Goal: Go to known website: Access a specific website the user already knows

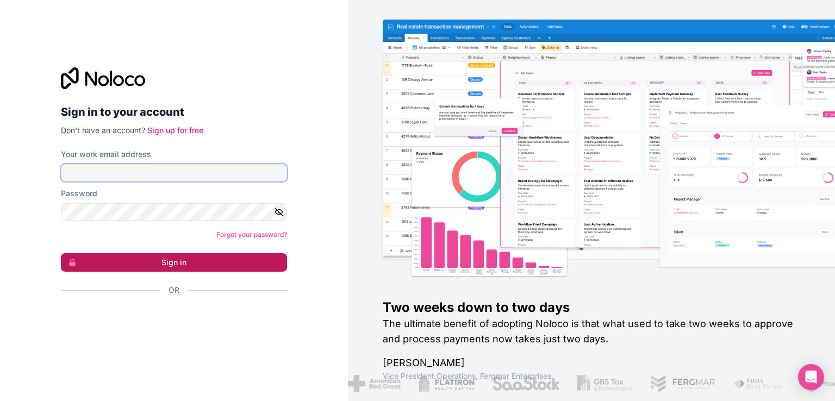
type input "[EMAIL_ADDRESS][DOMAIN_NAME]"
click at [170, 264] on button "Sign in" at bounding box center [174, 262] width 226 height 18
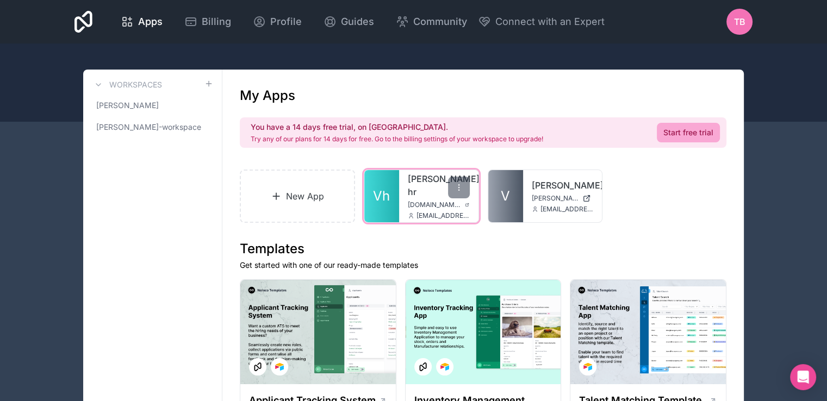
click at [383, 196] on span "Vh" at bounding box center [381, 195] width 17 height 17
